Goal: Information Seeking & Learning: Understand process/instructions

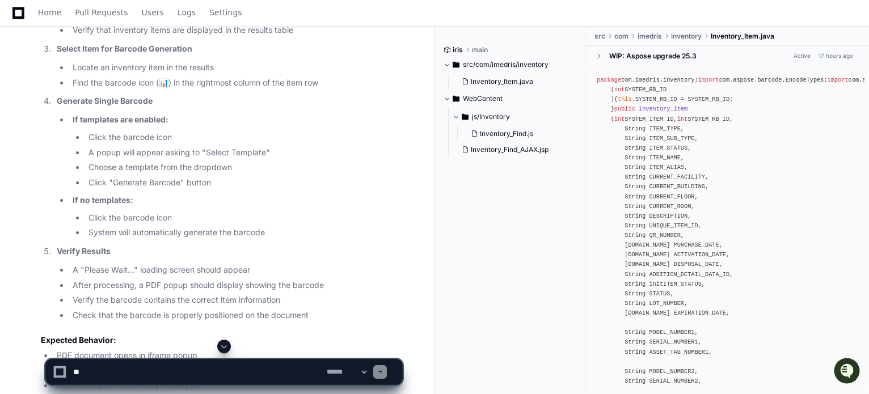
scroll to position [2638, 0]
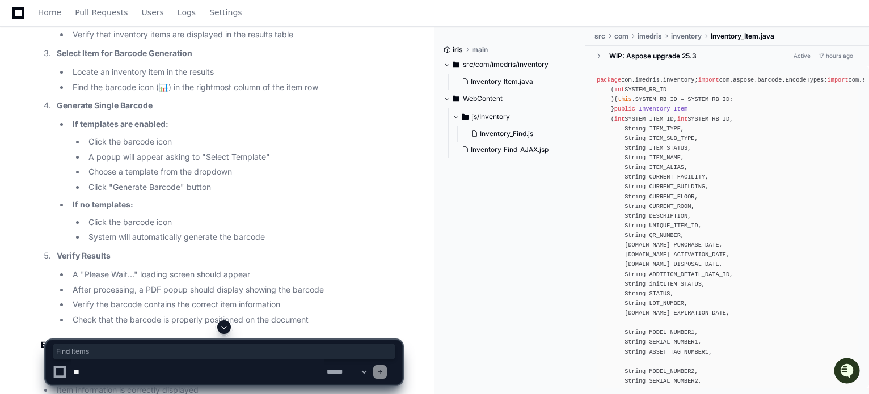
drag, startPoint x: 145, startPoint y: 156, endPoint x: 182, endPoint y: 158, distance: 36.9
click at [182, 27] on li "Click "Search" or "Find Items" button" at bounding box center [235, 20] width 333 height 13
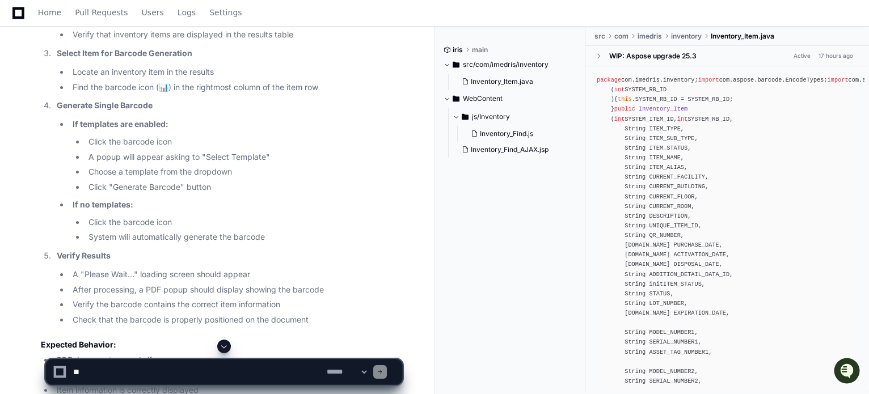
click at [116, 79] on li "Locate an inventory item in the results" at bounding box center [235, 72] width 333 height 13
click at [152, 79] on li "Locate an inventory item in the results" at bounding box center [235, 72] width 333 height 13
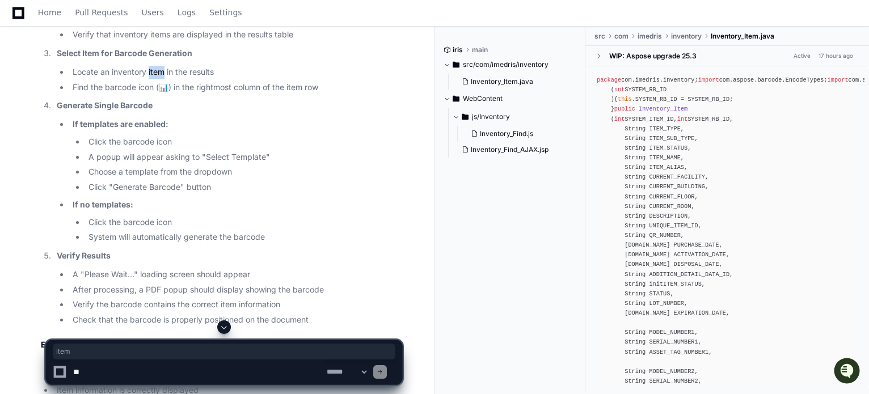
click at [152, 79] on li "Locate an inventory item in the results" at bounding box center [235, 72] width 333 height 13
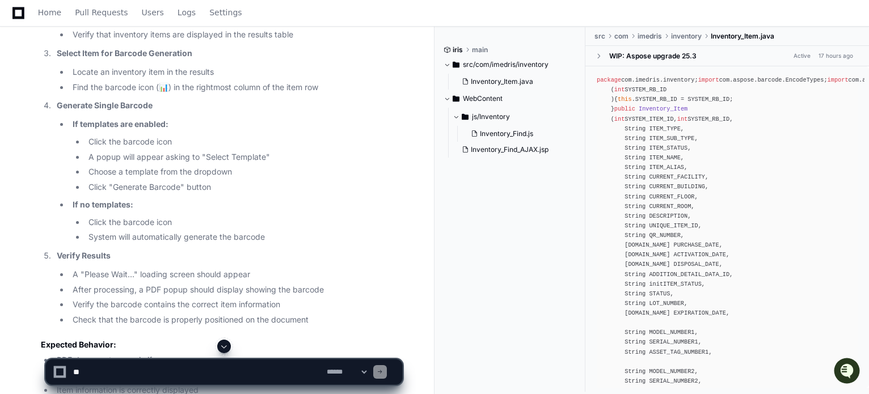
click at [114, 94] on li "Find the barcode icon (📊) in the rightmost column of the item row" at bounding box center [235, 87] width 333 height 13
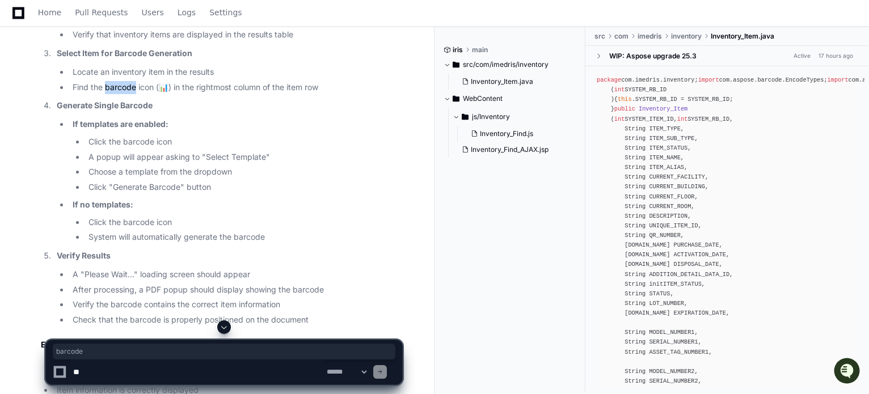
click at [114, 94] on li "Find the barcode icon (📊) in the rightmost column of the item row" at bounding box center [235, 87] width 333 height 13
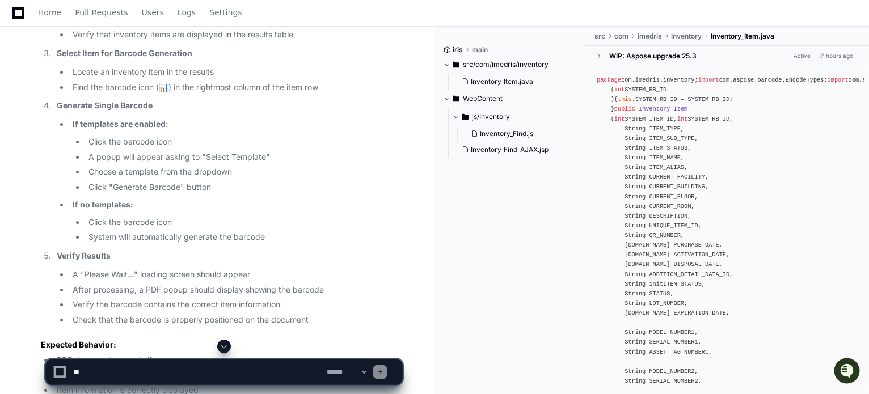
click at [186, 94] on li "Find the barcode icon (📊) in the rightmost column of the item row" at bounding box center [235, 87] width 333 height 13
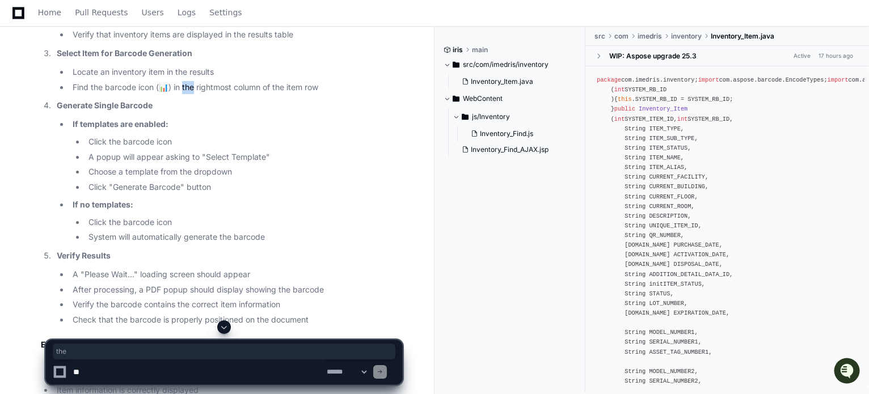
click at [186, 94] on li "Find the barcode icon (📊) in the rightmost column of the item row" at bounding box center [235, 87] width 333 height 13
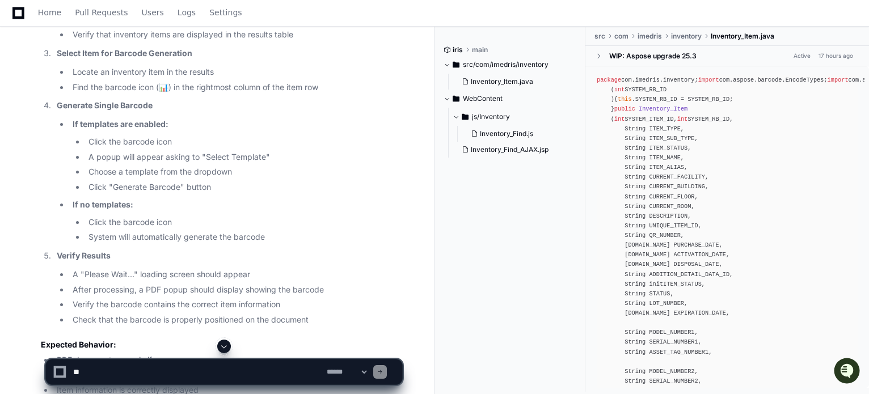
click at [212, 94] on li "Find the barcode icon (📊) in the rightmost column of the item row" at bounding box center [235, 87] width 333 height 13
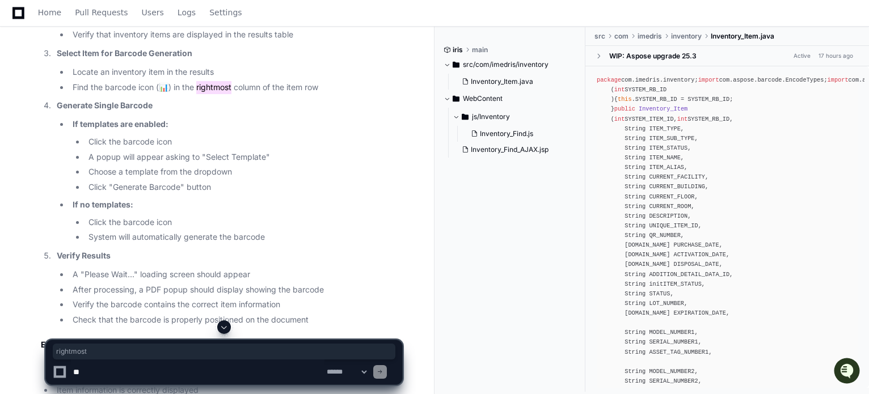
click at [212, 94] on li "Find the barcode icon (📊) in the rightmost column of the item row" at bounding box center [235, 87] width 333 height 13
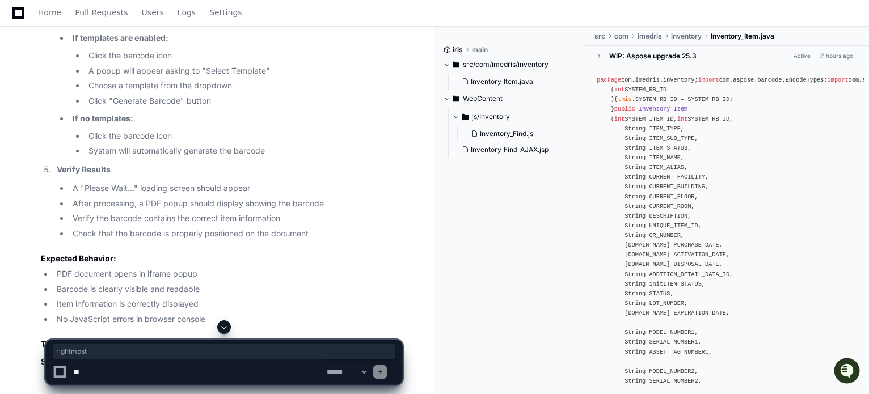
scroll to position [2725, 0]
click at [358, 107] on li "If templates are enabled: Click the barcode icon A popup will appear asking to …" at bounding box center [235, 69] width 333 height 76
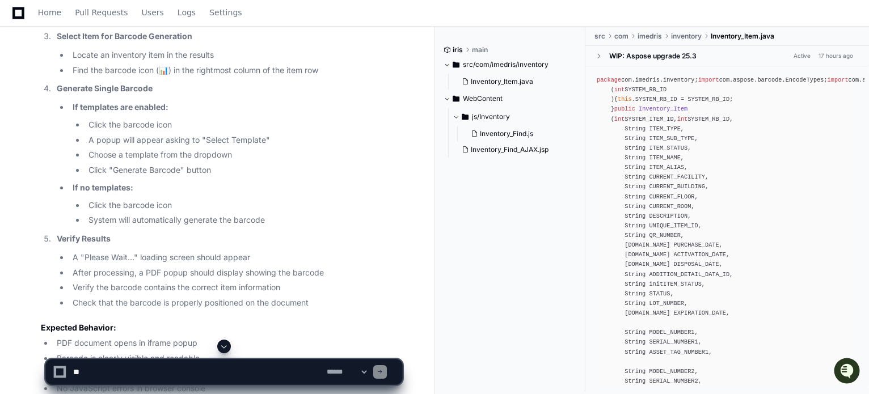
scroll to position [2652, 0]
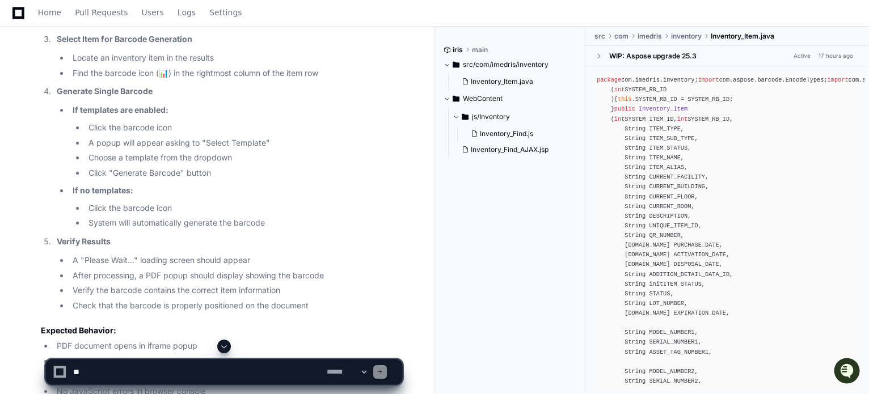
click at [270, 80] on ul "Locate an inventory item in the results Find the barcode icon (📊) in the rightm…" at bounding box center [229, 66] width 345 height 28
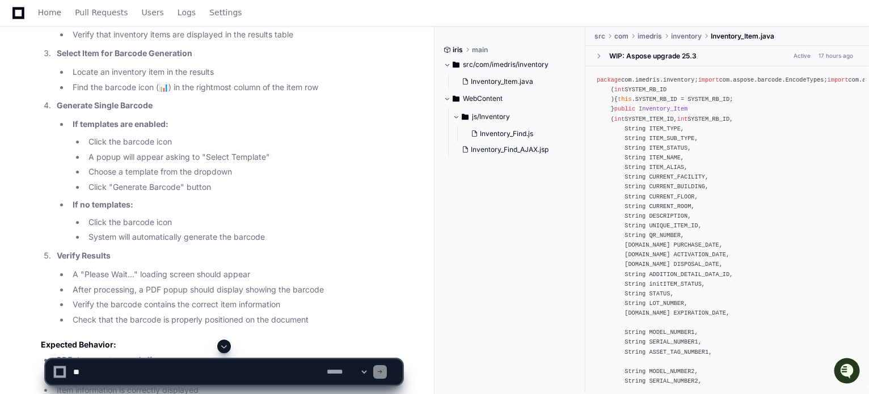
scroll to position [2638, 0]
click at [103, 27] on li "Click "Search" or "Find Items" button" at bounding box center [235, 20] width 333 height 13
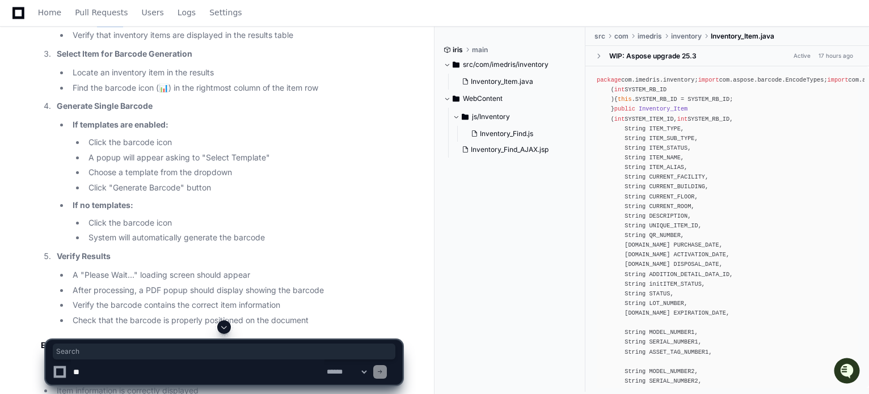
click at [103, 27] on li "Click "Search" or "Find Items" button" at bounding box center [235, 20] width 333 height 13
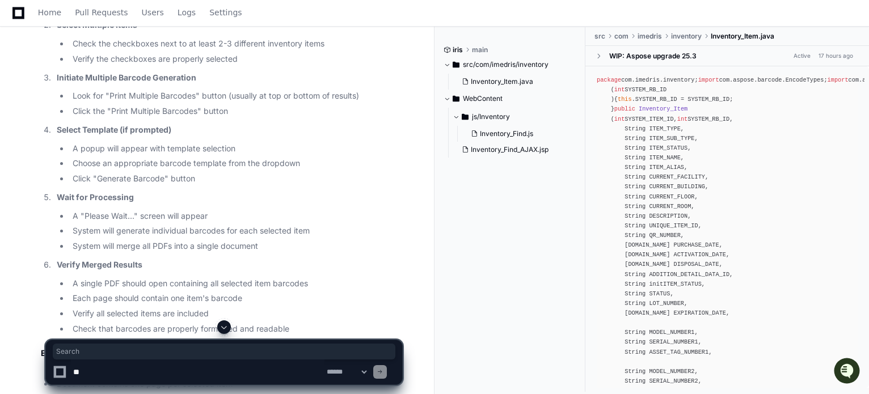
scroll to position [3133, 0]
